Goal: Information Seeking & Learning: Learn about a topic

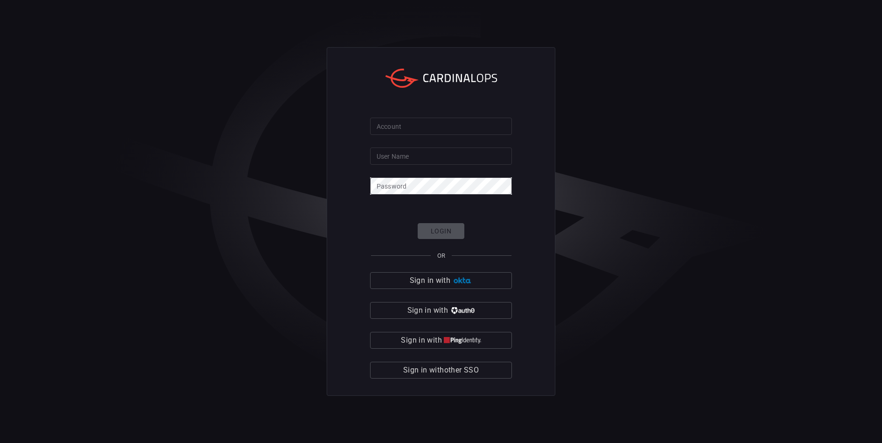
click at [748, 199] on div "Account Account User Name User Name Password Password Login OR Sign in with Sig…" at bounding box center [441, 221] width 882 height 443
click at [422, 369] on span "Sign in with other SSO" at bounding box center [441, 369] width 76 height 13
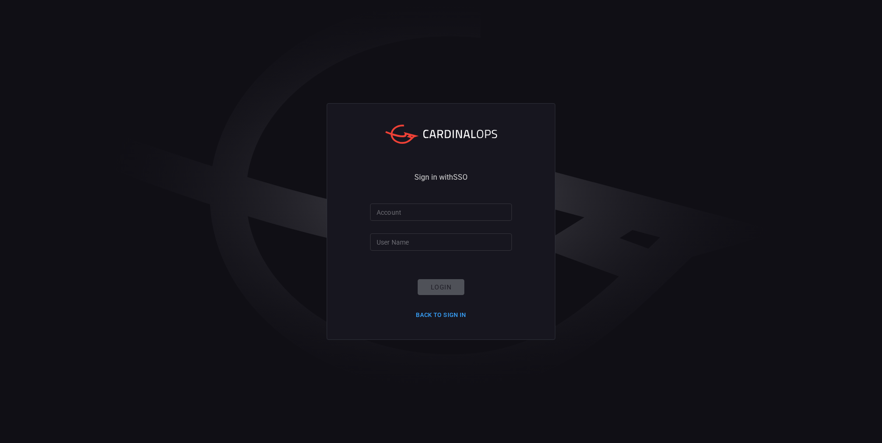
click at [409, 212] on input "Account" at bounding box center [441, 211] width 142 height 17
type input "santander-global"
click at [395, 245] on input "User Name" at bounding box center [441, 241] width 142 height 17
type input "[PERSON_NAME][EMAIL_ADDRESS][PERSON_NAME][DOMAIN_NAME]"
click at [452, 291] on button "Login" at bounding box center [441, 287] width 47 height 16
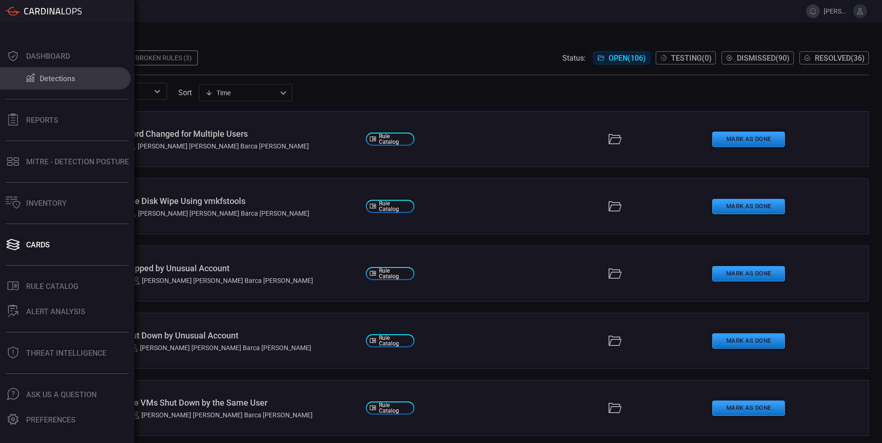
click at [38, 84] on button "Detections" at bounding box center [65, 78] width 131 height 22
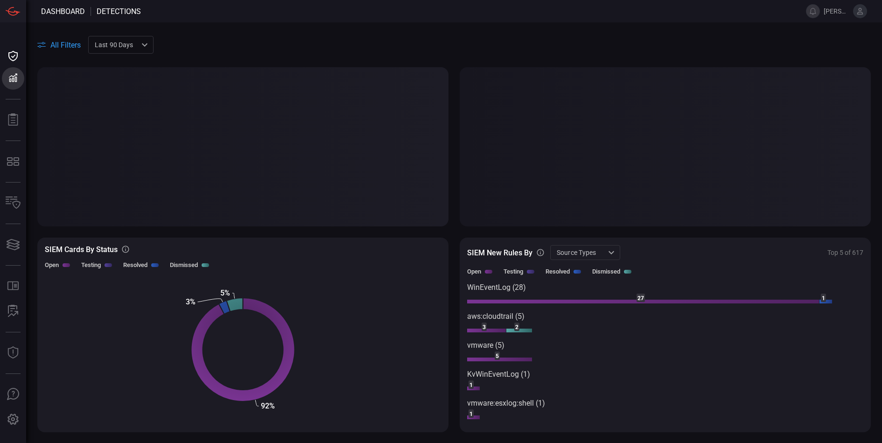
click at [109, 39] on div "Last 90 days quarter ​" at bounding box center [120, 44] width 65 height 17
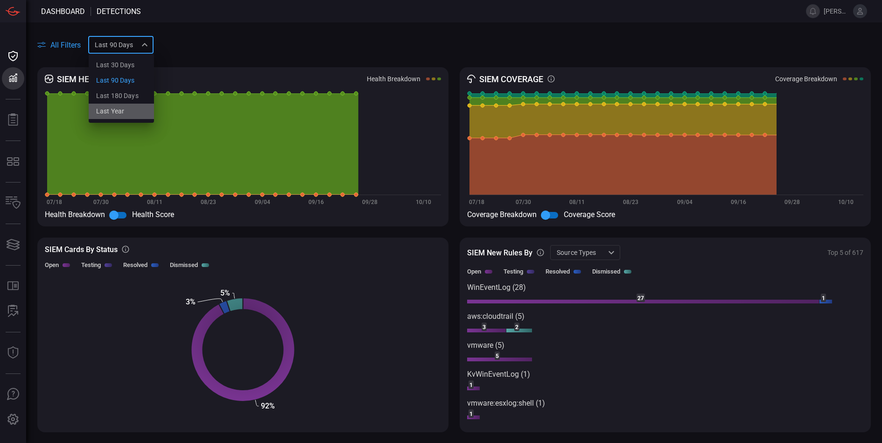
click at [128, 111] on li "Last year" at bounding box center [121, 111] width 65 height 15
type input "year"
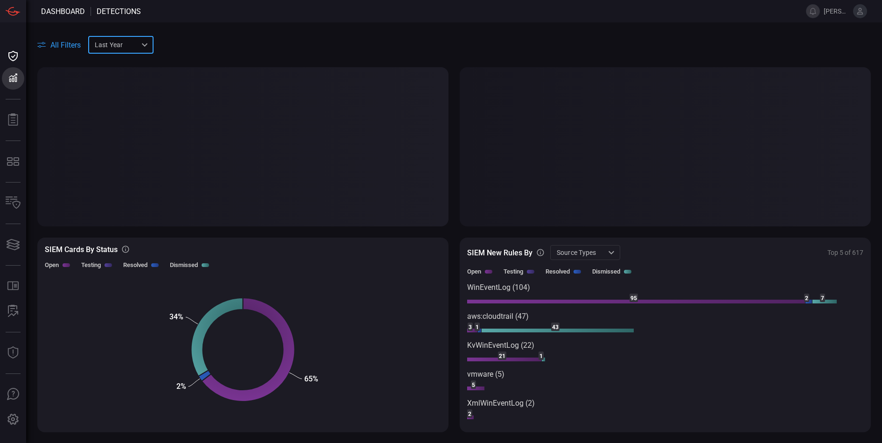
click at [209, 50] on div "All Filters Last year year ​" at bounding box center [453, 44] width 833 height 17
click at [705, 164] on div at bounding box center [664, 146] width 411 height 159
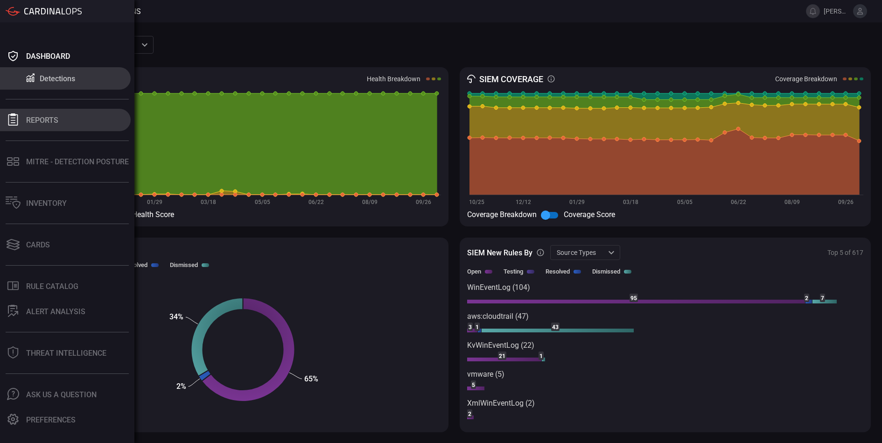
click at [42, 125] on button "Reports" at bounding box center [65, 120] width 131 height 22
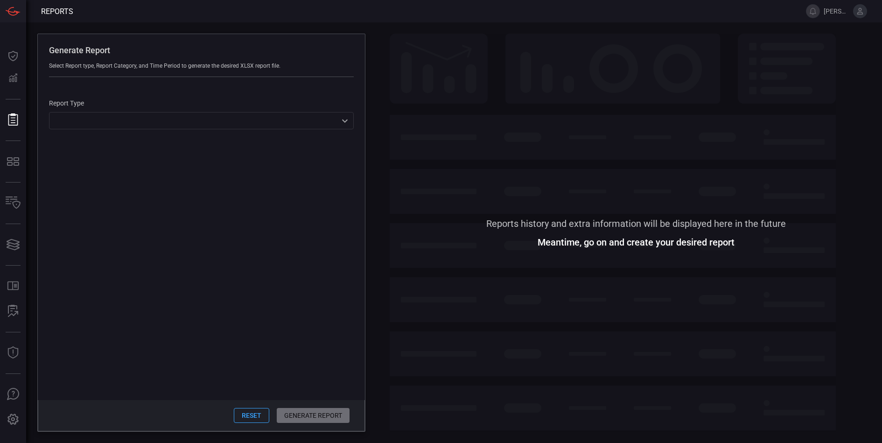
click at [128, 123] on div "​ ​" at bounding box center [201, 120] width 305 height 17
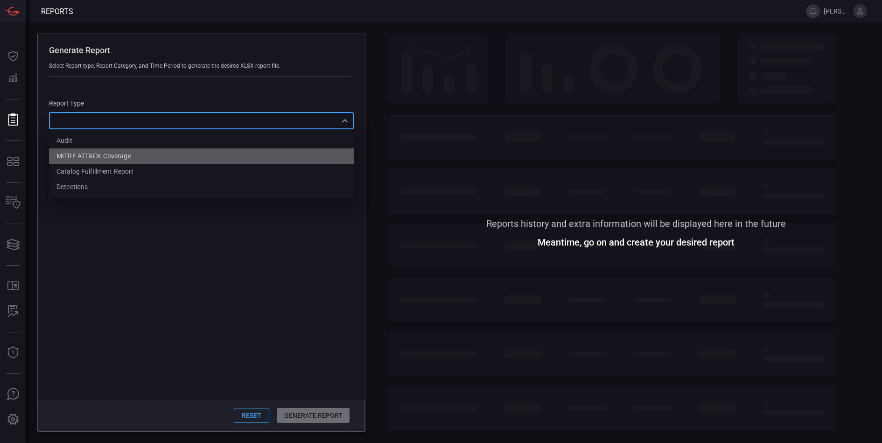
click at [95, 163] on li "MITRE ATT&CK Coverage" at bounding box center [201, 155] width 305 height 15
type input "mitreCoverage"
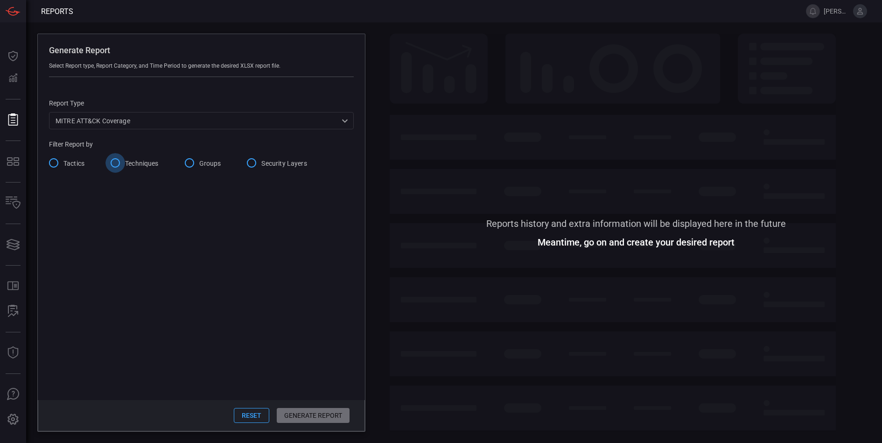
click at [120, 161] on input "Techniques" at bounding box center [115, 163] width 20 height 20
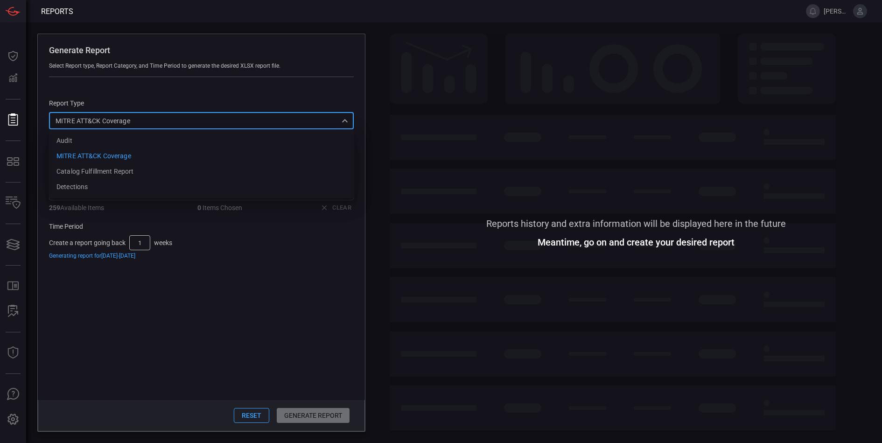
click at [139, 124] on div "MITRE ATT&CK Coverage mitreCoverage Audit MITRE ATT&CK Coverage Catalog fulfill…" at bounding box center [201, 120] width 305 height 17
click at [18, 157] on div at bounding box center [441, 221] width 882 height 443
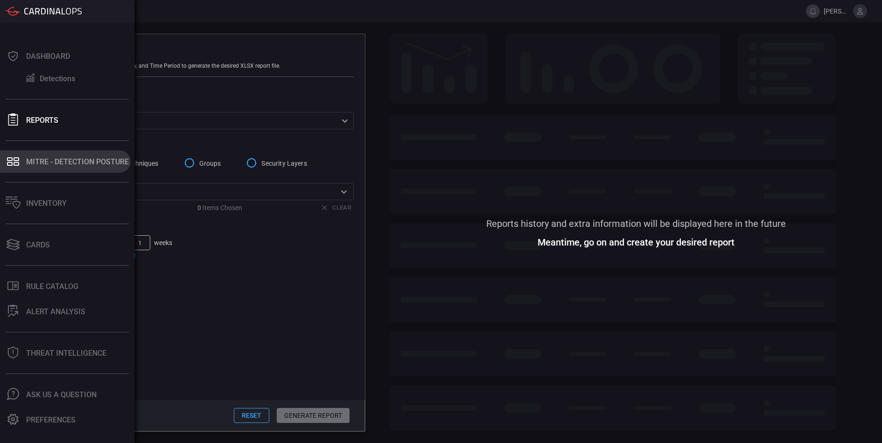
click at [14, 165] on icon at bounding box center [17, 164] width 6 height 4
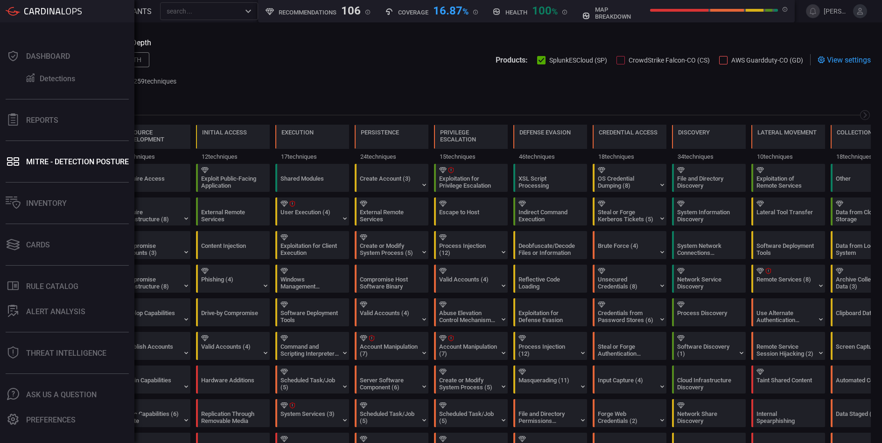
scroll to position [0, 122]
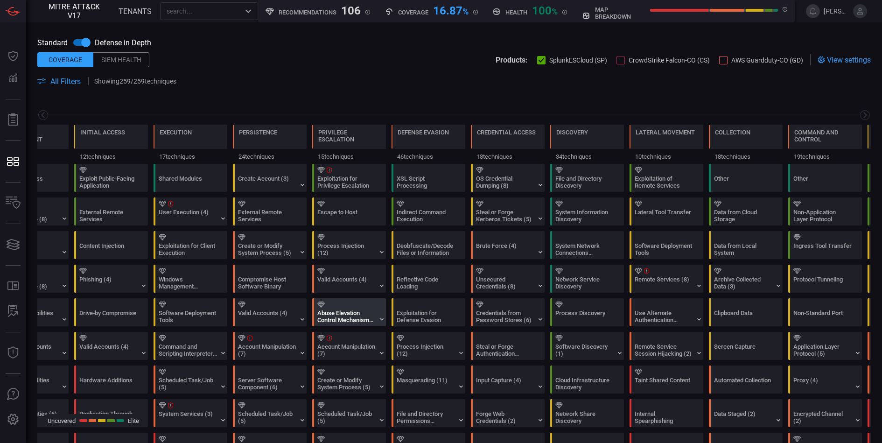
click at [369, 313] on div "Abuse Elevation Control Mechanism (6)" at bounding box center [346, 316] width 58 height 14
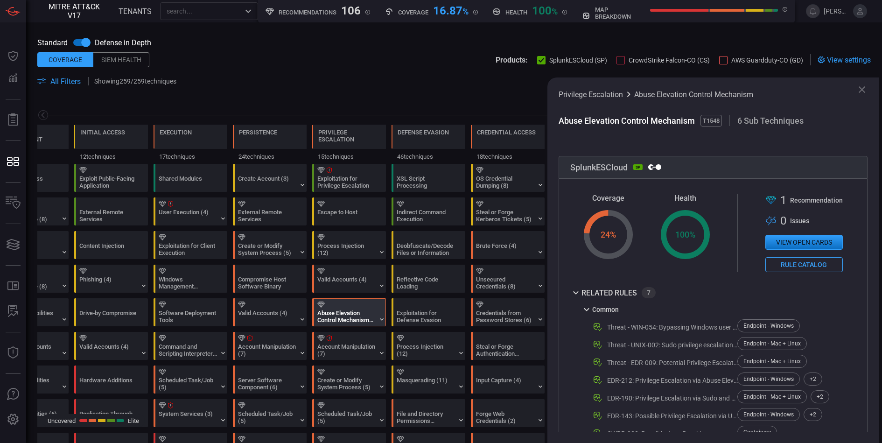
scroll to position [237, 0]
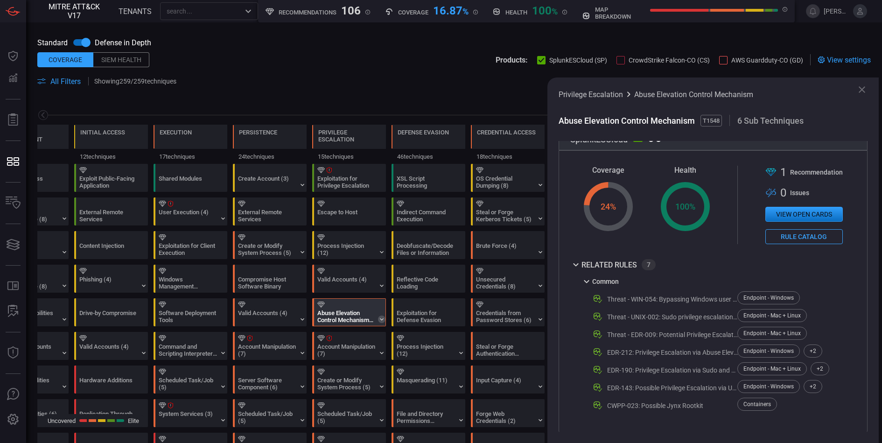
click at [382, 318] on icon at bounding box center [381, 318] width 7 height 7
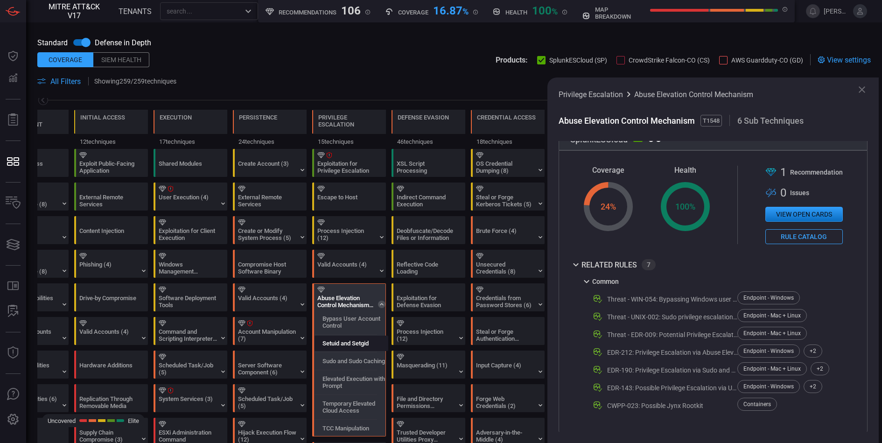
scroll to position [27, 0]
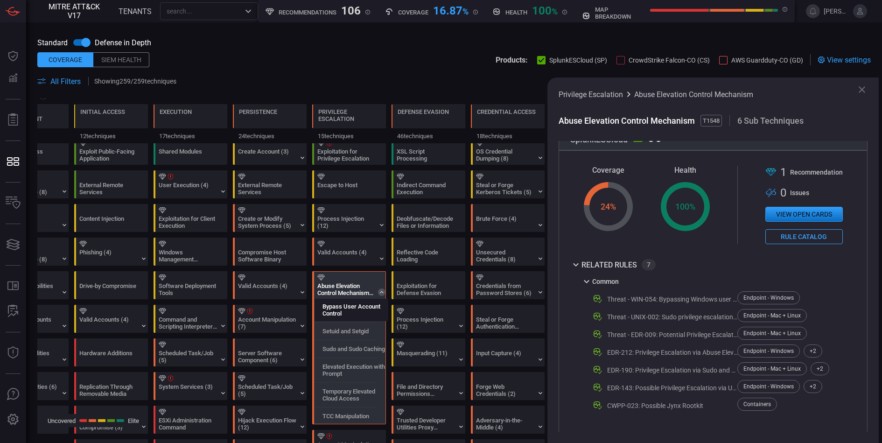
click at [369, 313] on label "Bypass User Account Control" at bounding box center [354, 310] width 65 height 14
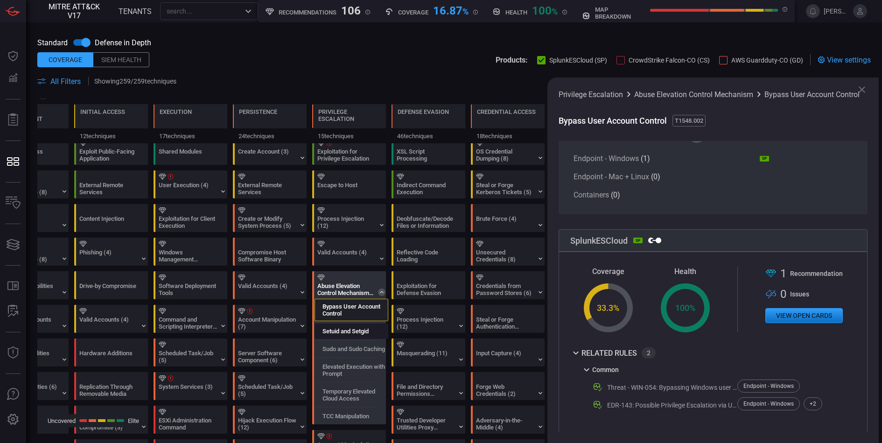
click at [363, 331] on label "Setuid and Setgid" at bounding box center [345, 330] width 46 height 7
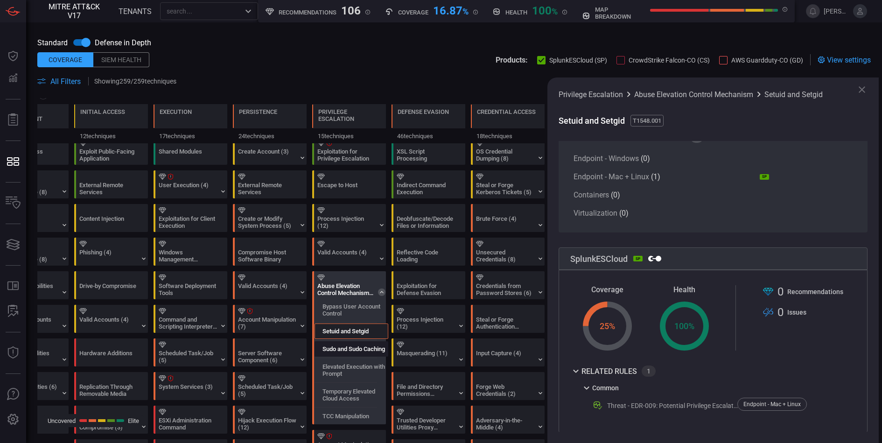
click at [359, 349] on label "Sudo and Sudo Caching" at bounding box center [353, 348] width 63 height 7
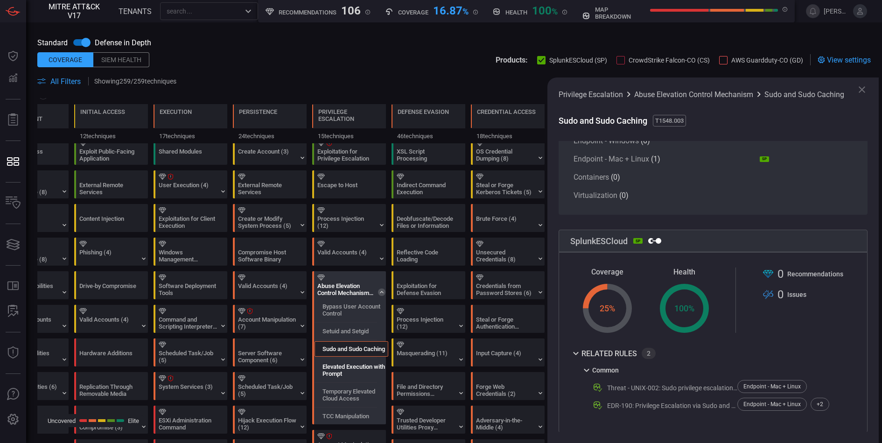
click at [359, 364] on label "Elevated Execution with Prompt" at bounding box center [354, 370] width 65 height 14
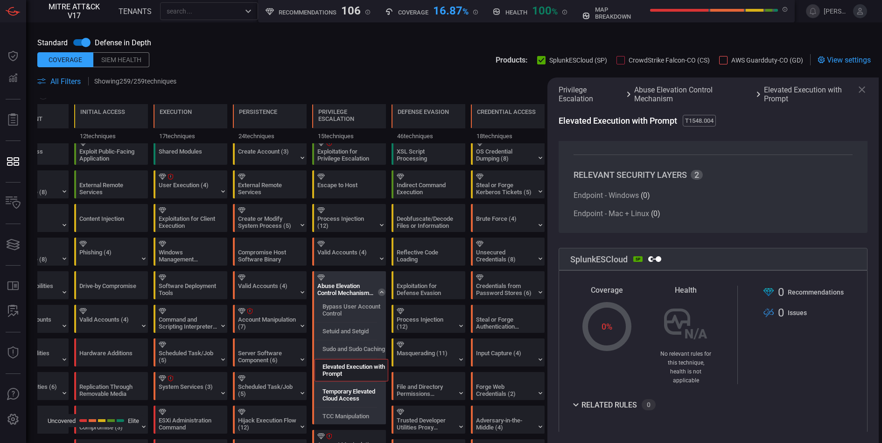
click at [357, 389] on label "Temporary Elevated Cloud Access" at bounding box center [354, 395] width 65 height 14
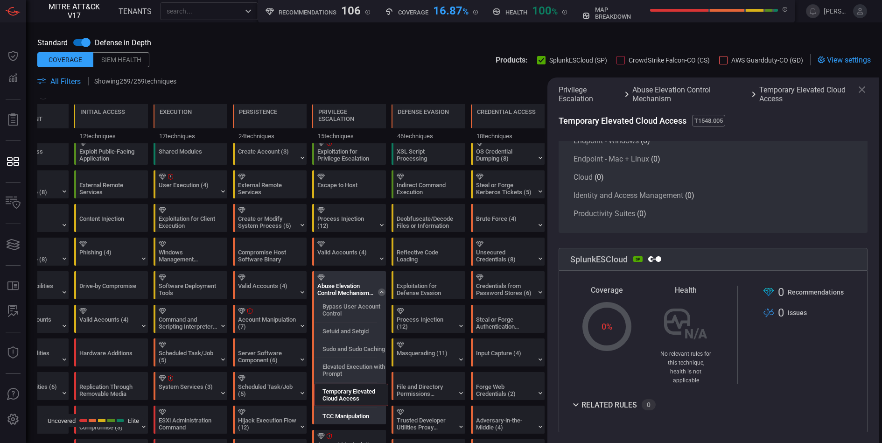
click at [358, 408] on div "TCC Manipulation" at bounding box center [351, 415] width 74 height 15
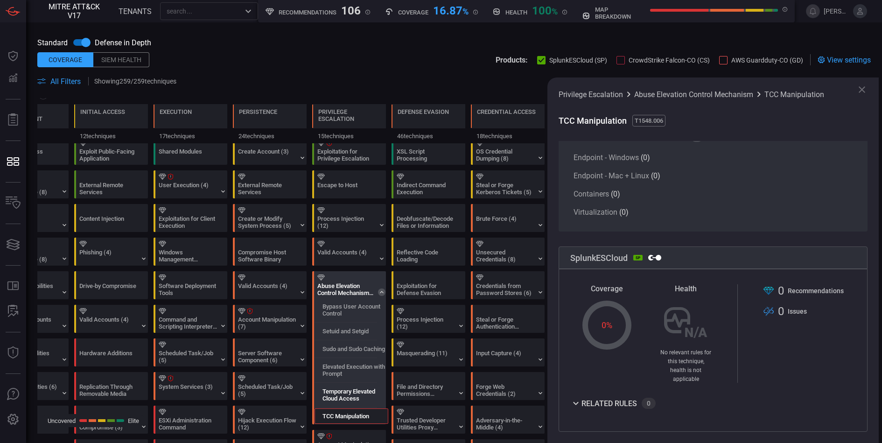
scroll to position [63, 0]
click at [362, 359] on div "Elevated Execution with Prompt" at bounding box center [351, 370] width 74 height 22
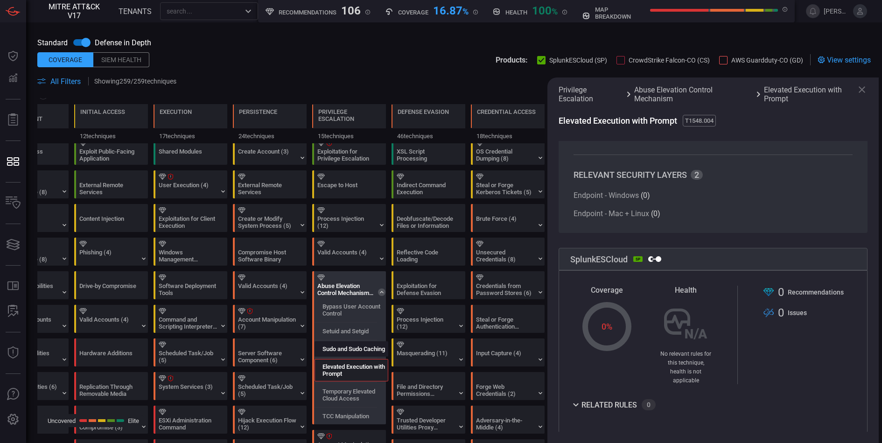
click at [348, 349] on div "Sudo and Sudo Caching" at bounding box center [351, 348] width 74 height 15
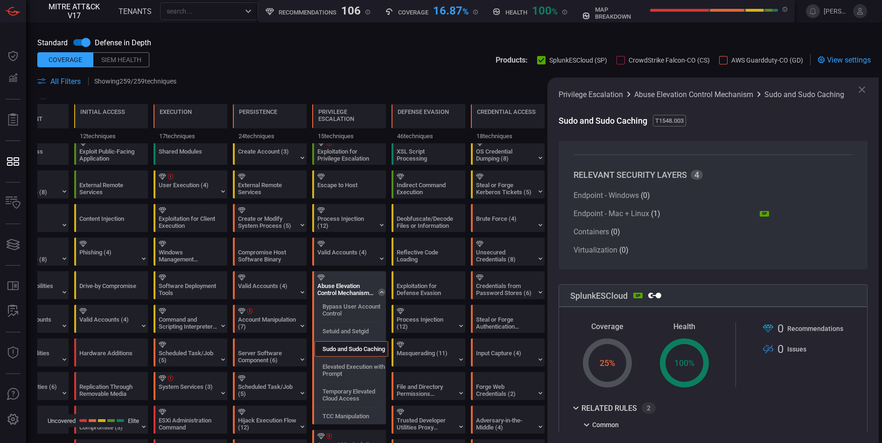
scroll to position [81, 0]
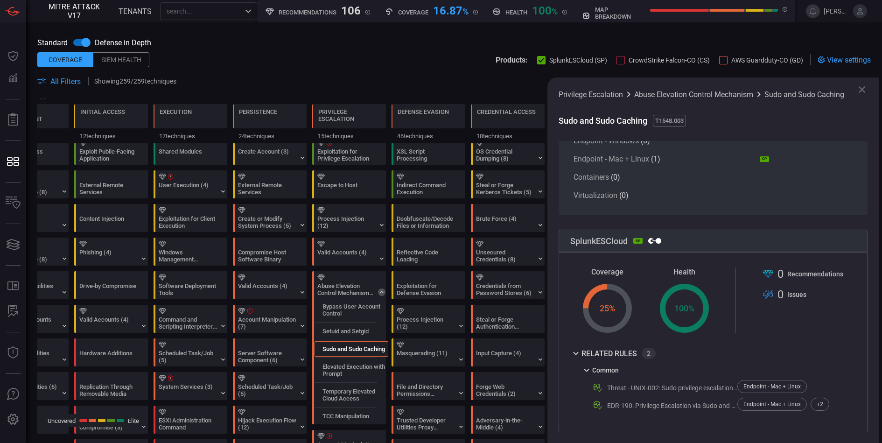
click at [125, 61] on div "Siem Health" at bounding box center [121, 59] width 56 height 15
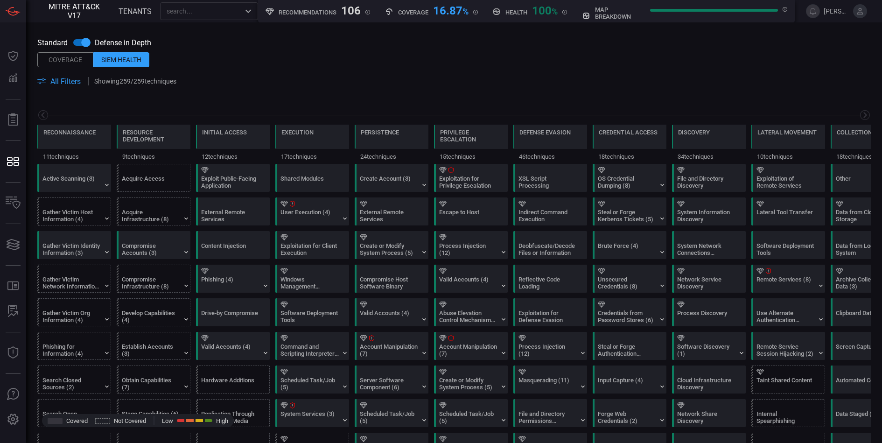
scroll to position [0, 122]
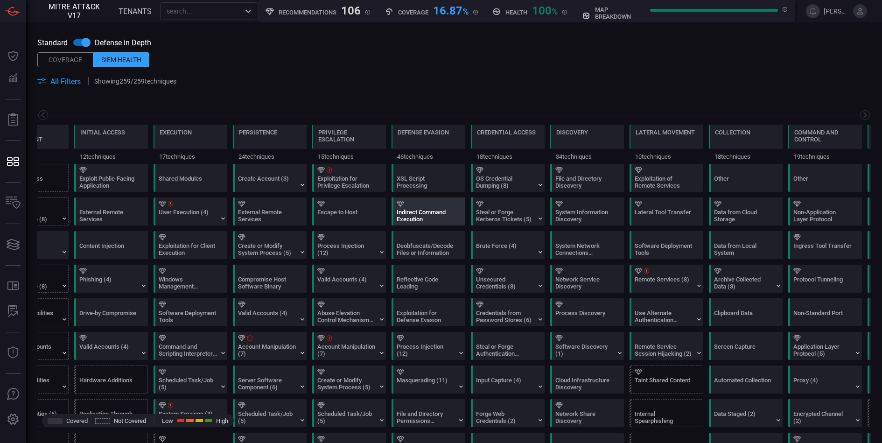
click at [404, 211] on div "Indirect Command Execution" at bounding box center [426, 216] width 58 height 14
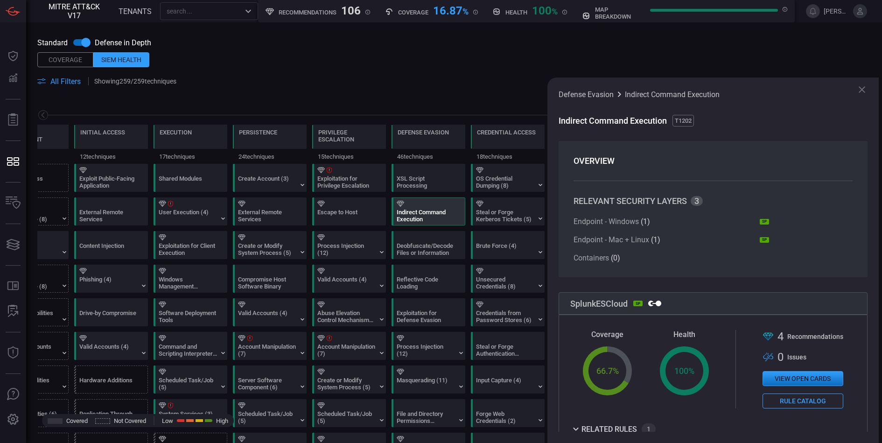
click at [403, 69] on span at bounding box center [453, 70] width 833 height 10
click at [863, 92] on icon at bounding box center [861, 89] width 11 height 11
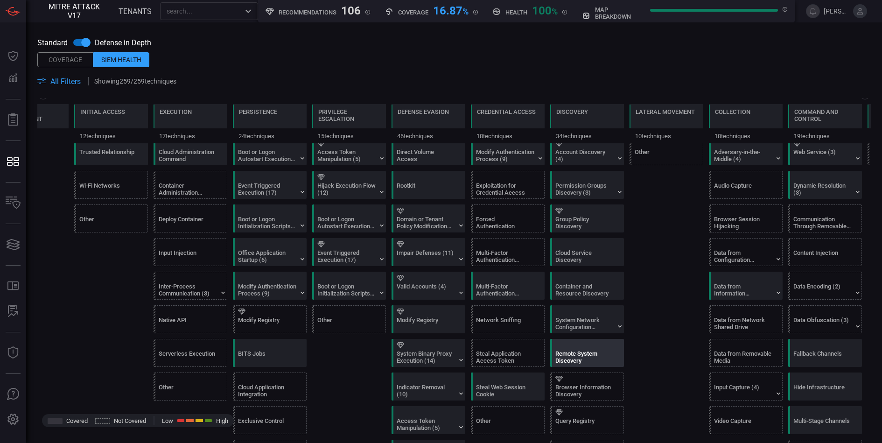
scroll to position [395, 0]
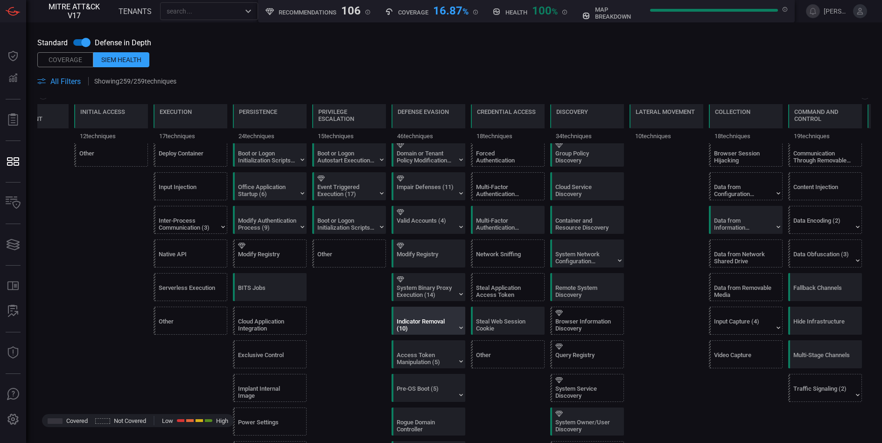
click at [442, 318] on div "Indicator Removal (10)" at bounding box center [426, 325] width 58 height 14
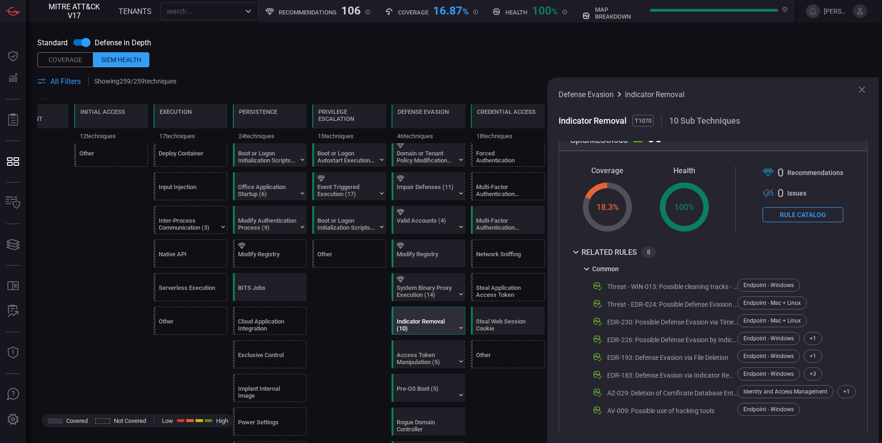
scroll to position [332, 0]
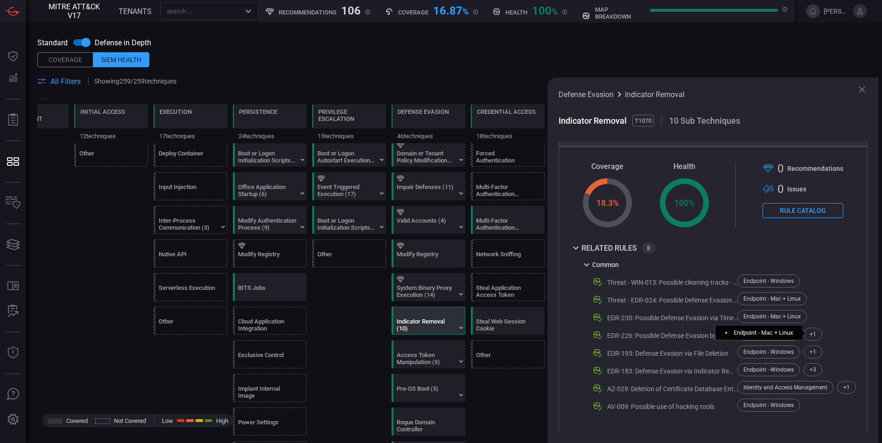
click at [816, 332] on div "+ 1" at bounding box center [812, 333] width 19 height 13
click at [674, 332] on div "EDR-226: Possible Defense Evasion by Indicator Removal" at bounding box center [672, 335] width 131 height 7
click at [860, 85] on icon at bounding box center [861, 89] width 11 height 11
